Goal: Transaction & Acquisition: Purchase product/service

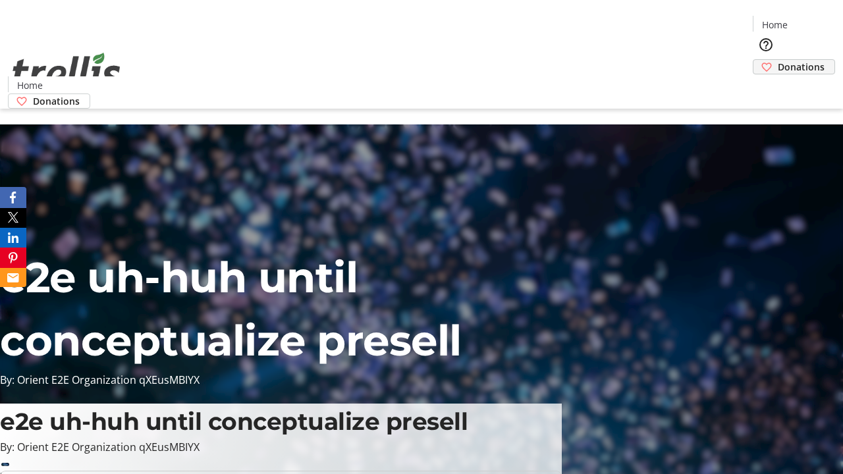
click at [778, 60] on span "Donations" at bounding box center [801, 67] width 47 height 14
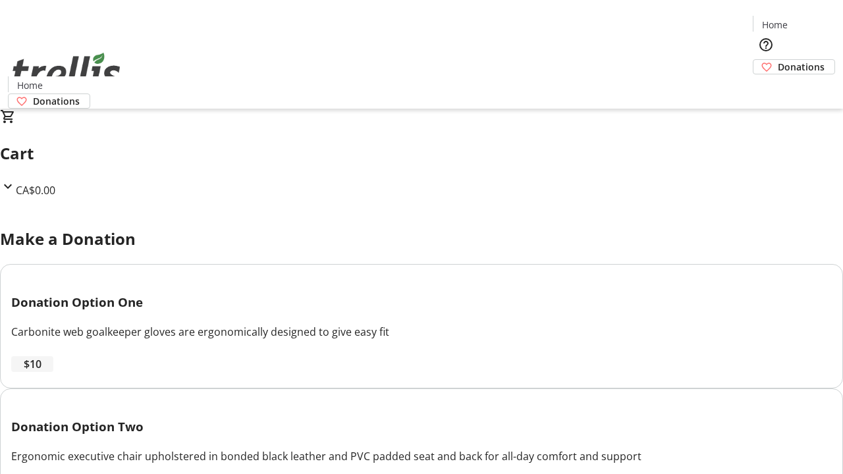
click at [42, 372] on span "$10" at bounding box center [33, 364] width 18 height 16
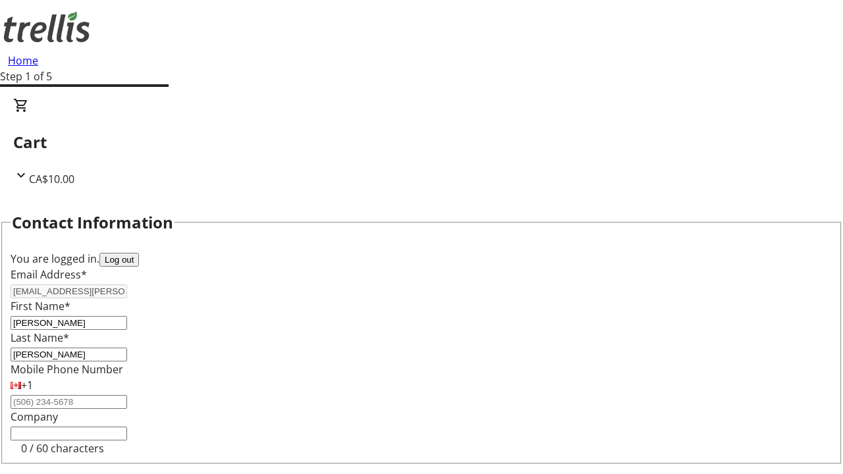
select select "CA"
type input "[STREET_ADDRESS][PERSON_NAME]"
type input "Kelowna"
select select "BC"
type input "Kelowna"
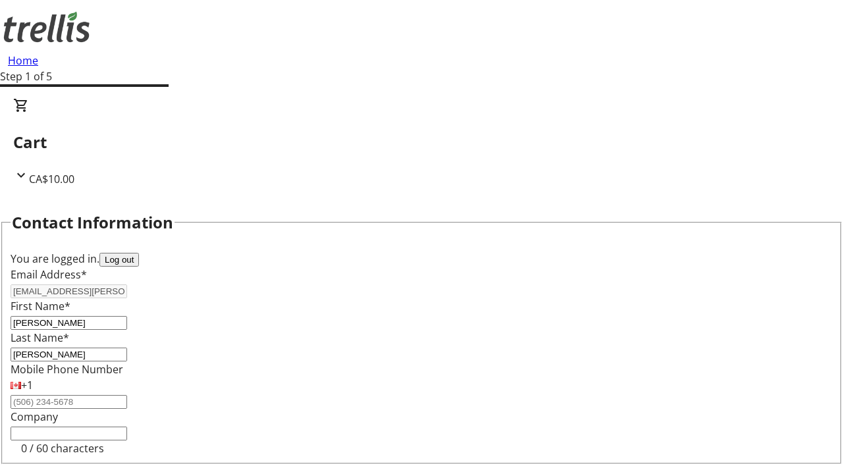
type input "V1Y 0C2"
